Goal: Transaction & Acquisition: Purchase product/service

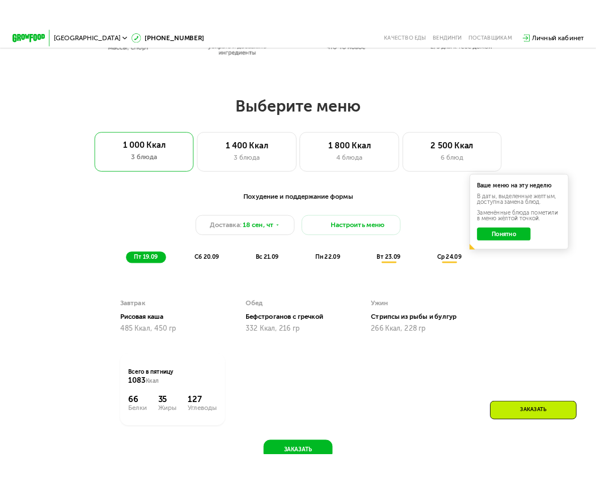
scroll to position [567, 0]
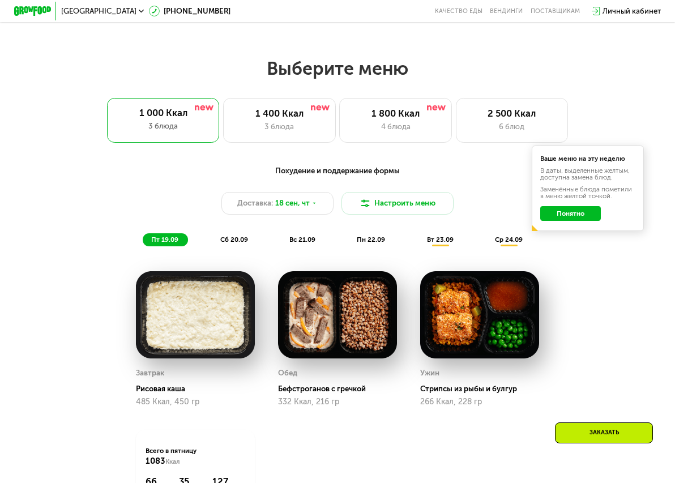
click at [588, 220] on button "Понятно" at bounding box center [571, 213] width 61 height 15
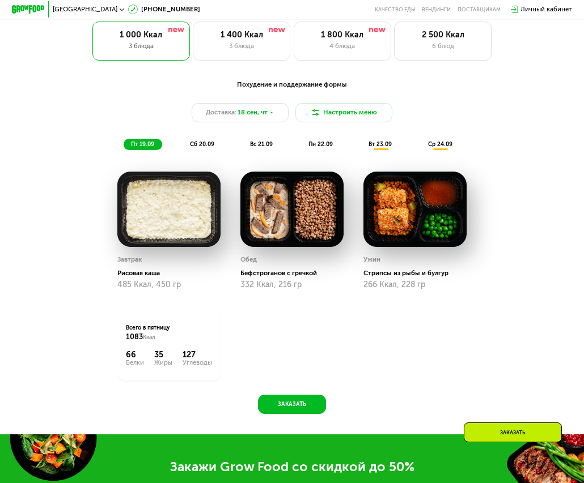
scroll to position [638, 0]
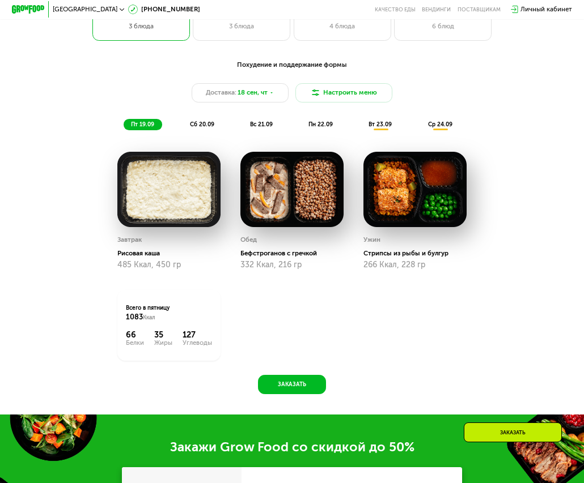
click at [198, 128] on span "сб 20.09" at bounding box center [202, 124] width 24 height 7
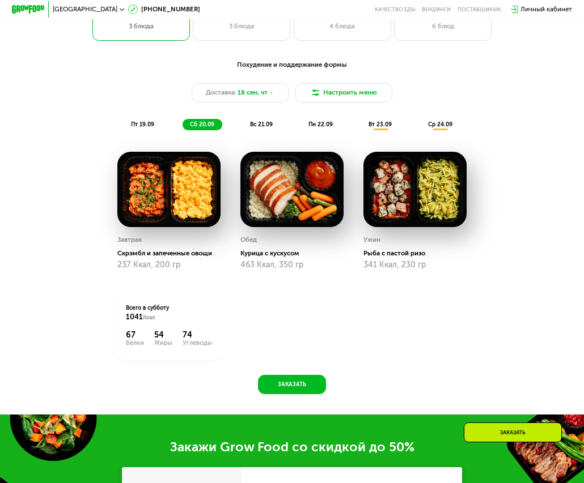
click at [140, 125] on div "пт 19.09" at bounding box center [143, 124] width 39 height 11
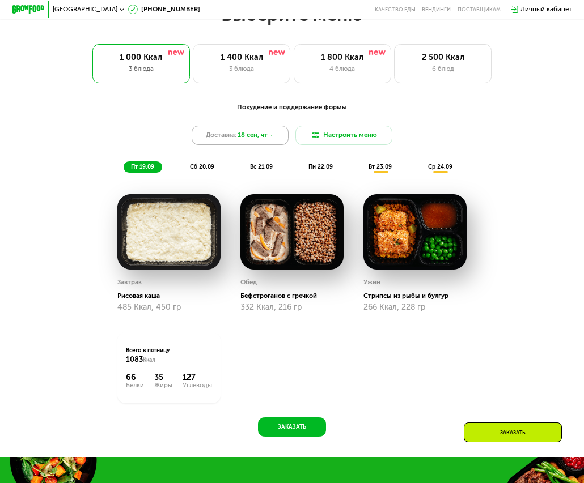
scroll to position [524, 0]
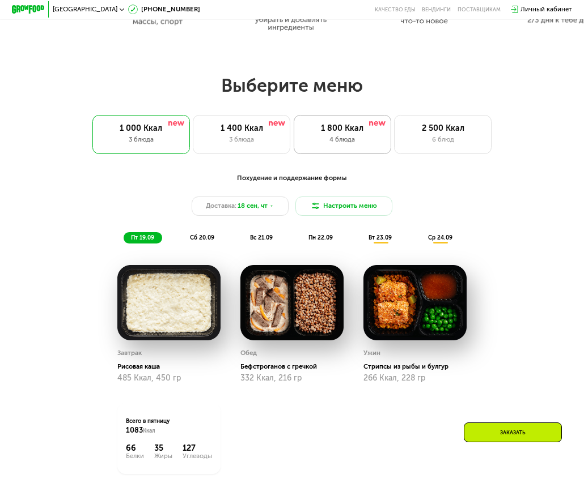
click at [359, 143] on div "4 блюда" at bounding box center [342, 140] width 80 height 10
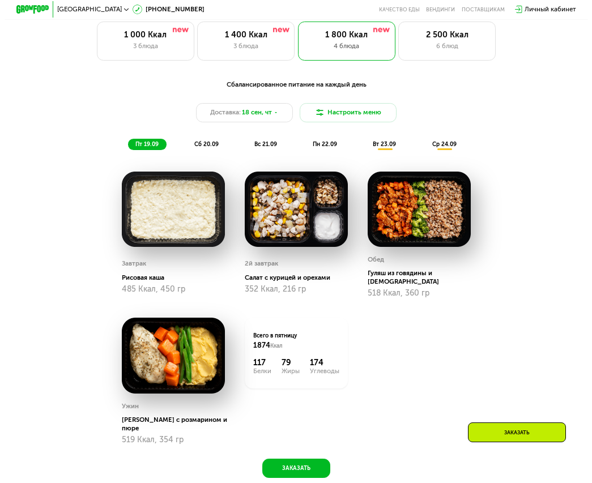
scroll to position [638, 0]
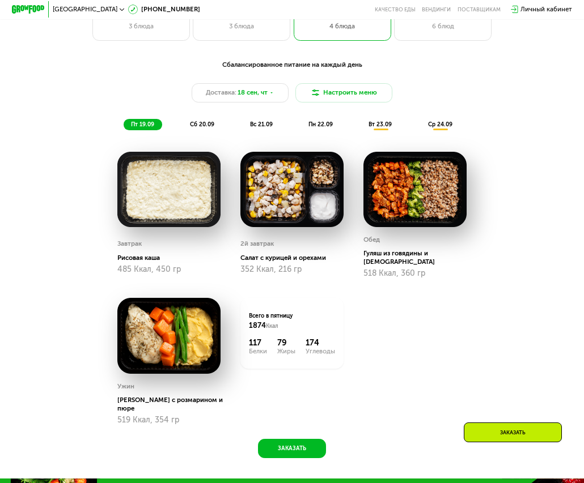
click at [203, 128] on span "сб 20.09" at bounding box center [202, 124] width 24 height 7
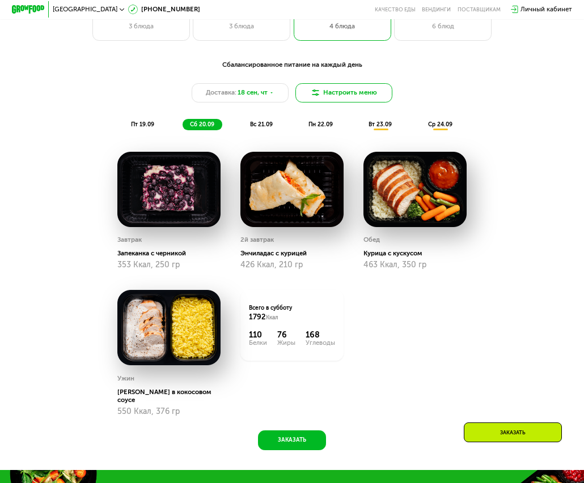
click at [350, 99] on button "Настроить меню" at bounding box center [343, 92] width 97 height 19
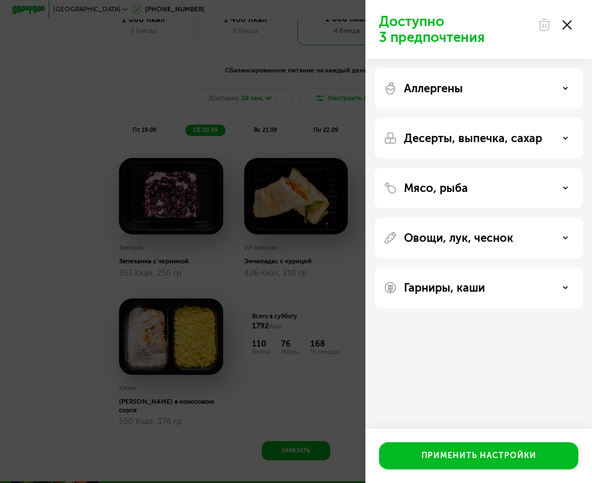
click at [542, 97] on div "Аллергены" at bounding box center [479, 88] width 209 height 41
click at [567, 88] on use at bounding box center [566, 88] width 4 height 2
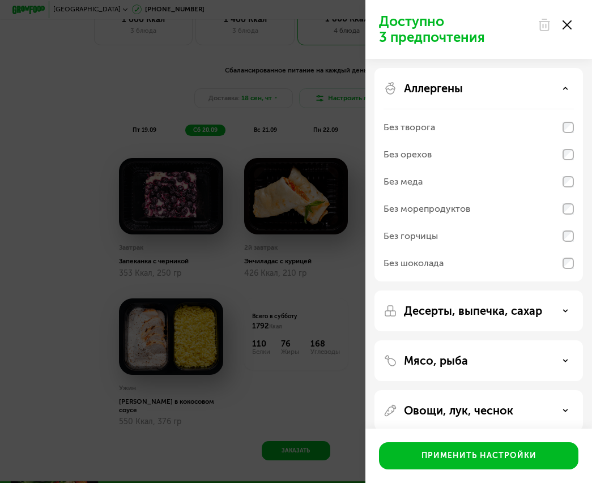
click at [562, 313] on div "Десерты, выпечка, сахар" at bounding box center [479, 311] width 190 height 14
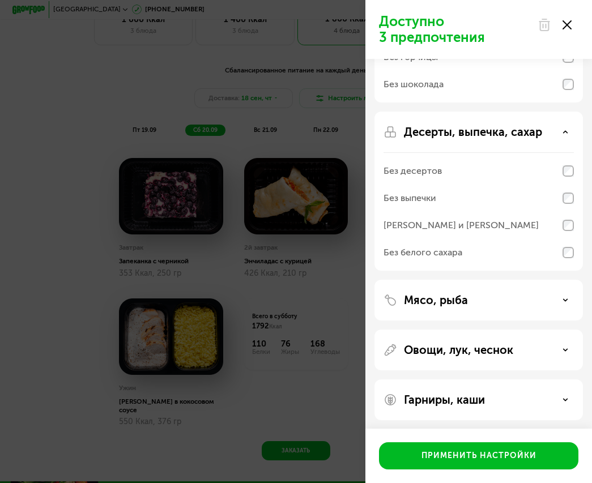
scroll to position [182, 0]
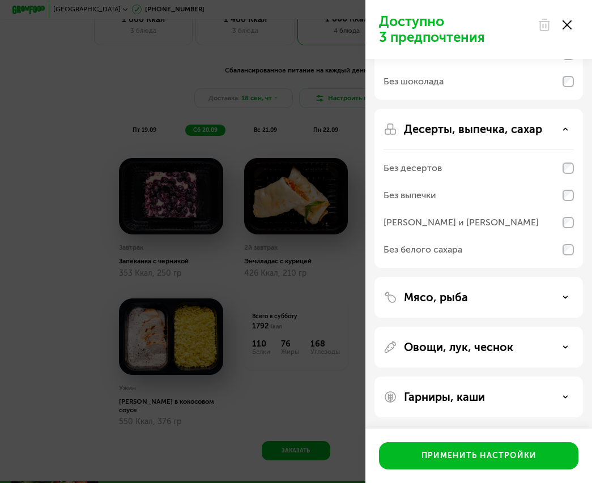
click at [567, 298] on icon at bounding box center [566, 298] width 6 height 6
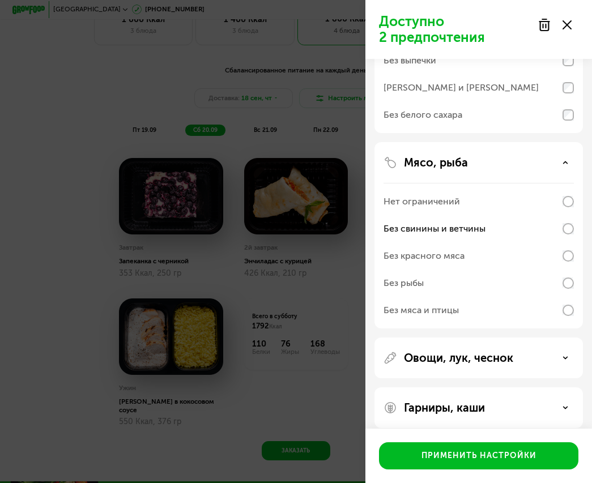
scroll to position [328, 0]
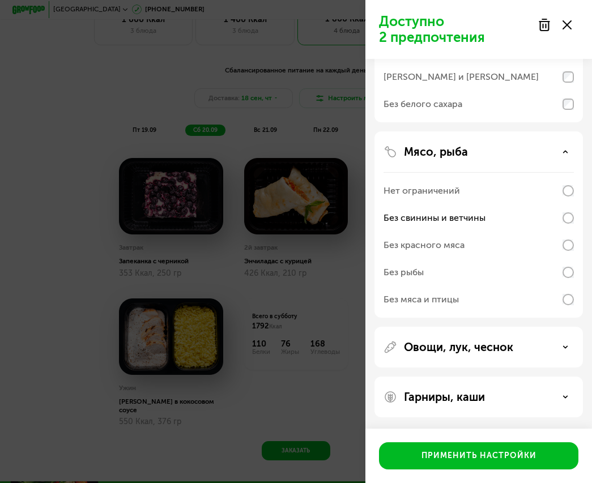
click at [560, 349] on div "Овощи, лук, чеснок" at bounding box center [479, 348] width 190 height 14
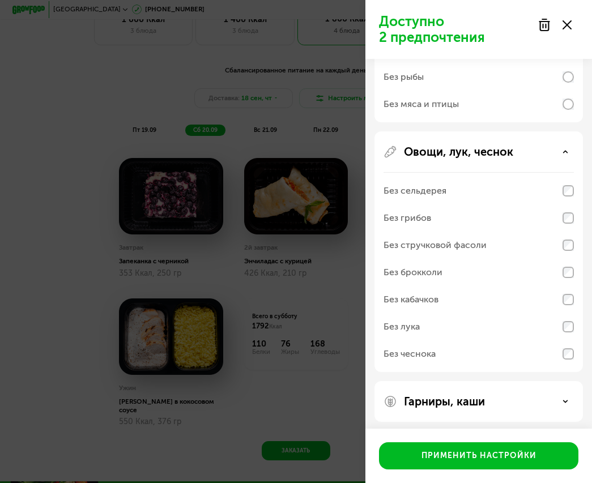
scroll to position [528, 0]
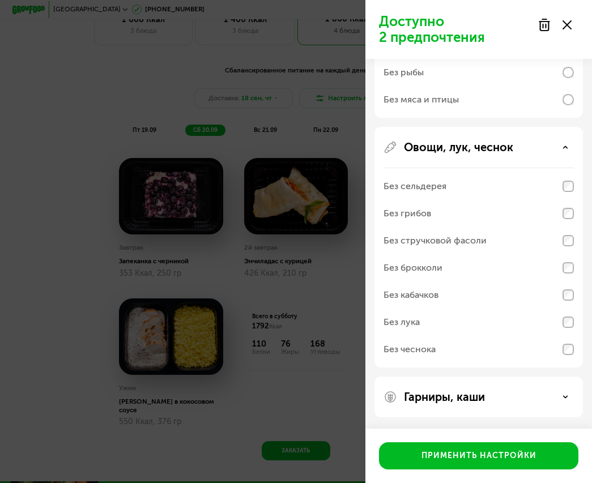
click at [566, 394] on div "Гарниры, каши" at bounding box center [479, 397] width 190 height 14
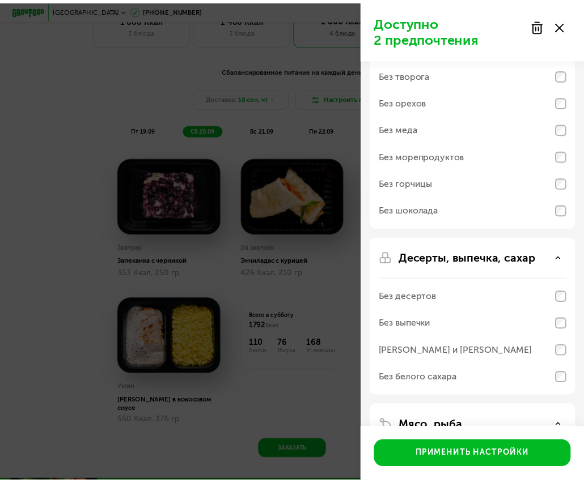
scroll to position [113, 0]
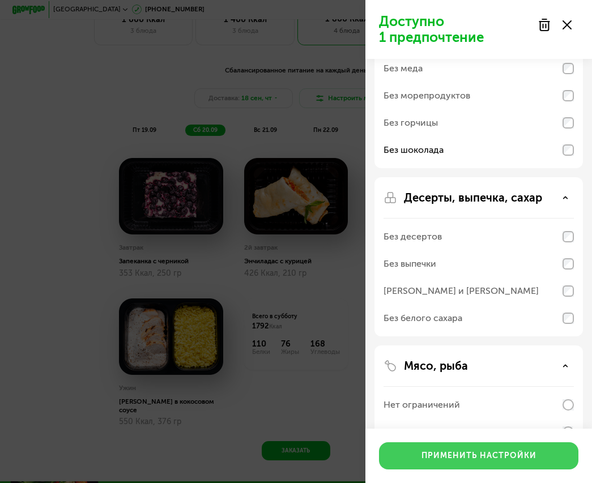
click at [499, 455] on div "Применить настройки" at bounding box center [479, 456] width 115 height 11
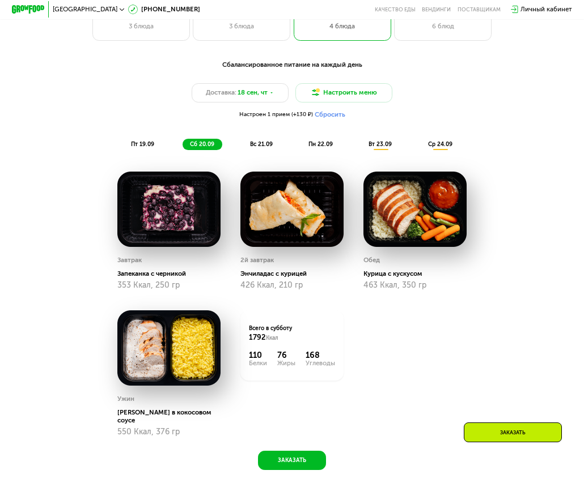
click at [265, 147] on span "вс 21.09" at bounding box center [261, 144] width 23 height 7
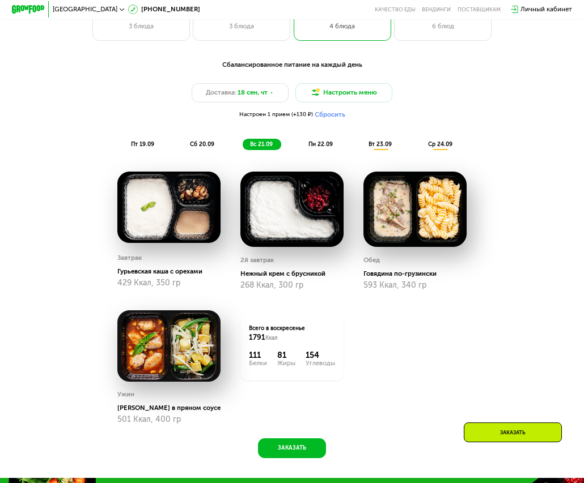
click at [321, 148] on span "пн 22.09" at bounding box center [320, 144] width 24 height 7
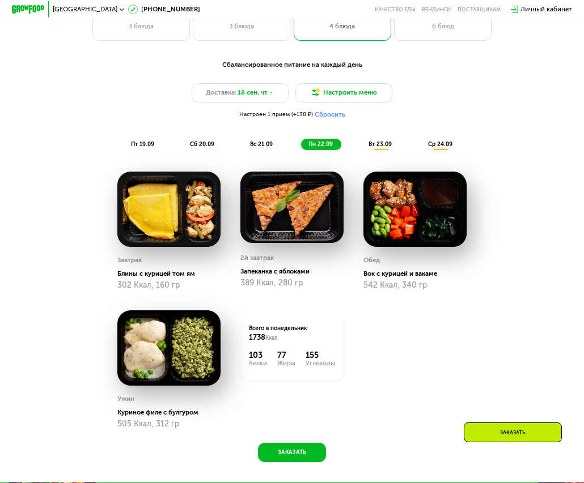
click at [377, 148] on span "вт 23.09" at bounding box center [379, 144] width 23 height 7
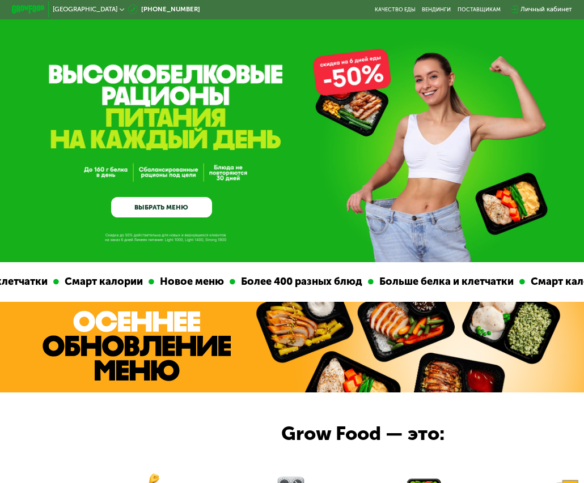
scroll to position [0, 0]
